Goal: Task Accomplishment & Management: Use online tool/utility

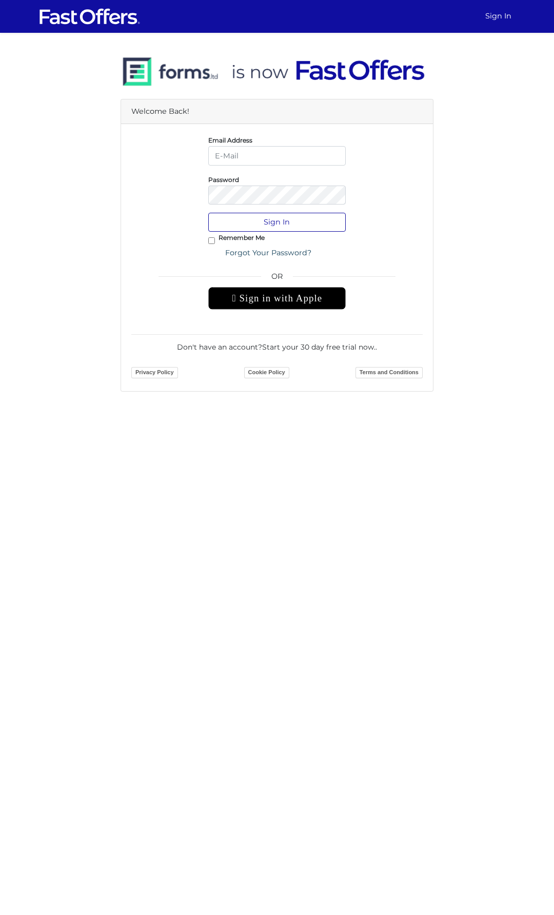
type input "[EMAIL_ADDRESS][DOMAIN_NAME]"
click at [288, 219] on button "Sign In" at bounding box center [277, 222] width 138 height 19
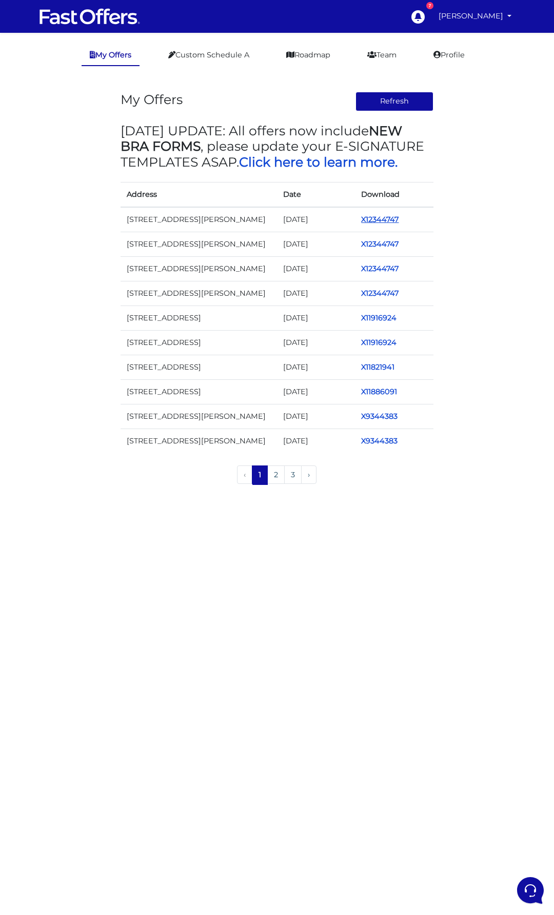
click at [377, 221] on link "X12344747" at bounding box center [379, 219] width 37 height 9
